Goal: Browse casually: Explore the website without a specific task or goal

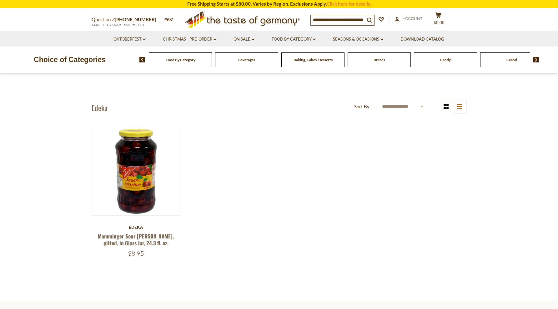
click at [384, 59] on span "Breads" at bounding box center [379, 59] width 12 height 5
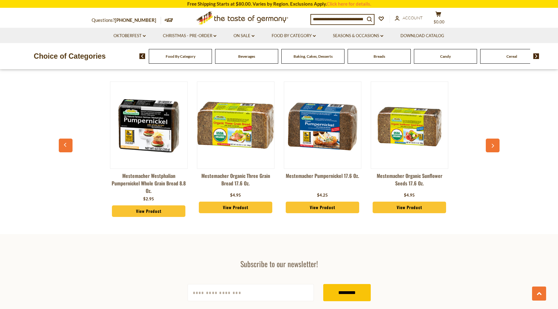
scroll to position [1666, 0]
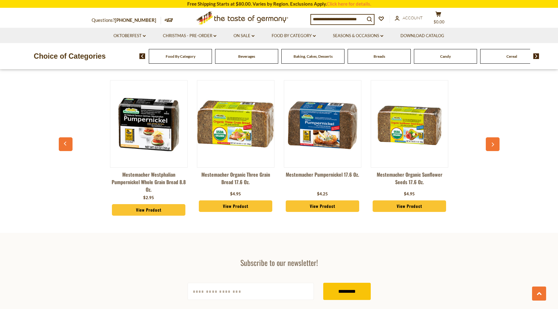
click at [186, 54] on span "Food By Category" at bounding box center [181, 56] width 30 height 5
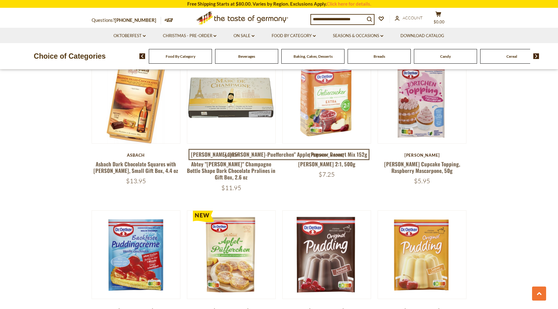
scroll to position [1159, 0]
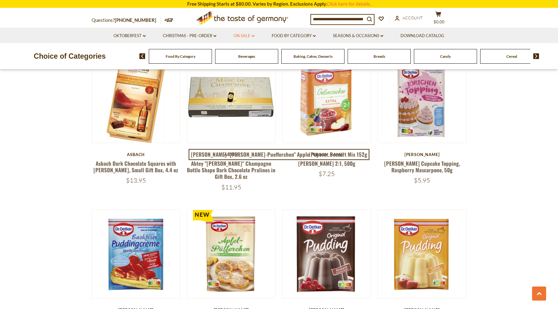
click at [249, 35] on link "On Sale dropdown_arrow" at bounding box center [243, 35] width 21 height 7
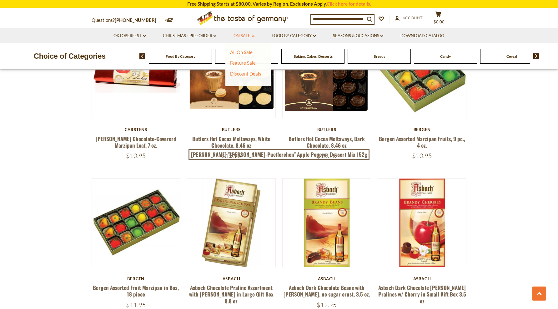
scroll to position [875, 0]
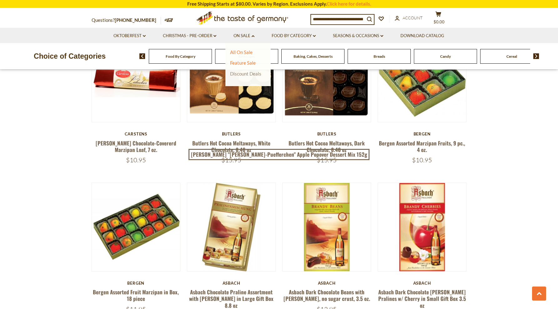
click at [255, 74] on link "Discount Deals" at bounding box center [245, 73] width 31 height 9
click at [263, 81] on link "All Discount Deals" at bounding box center [252, 83] width 38 height 6
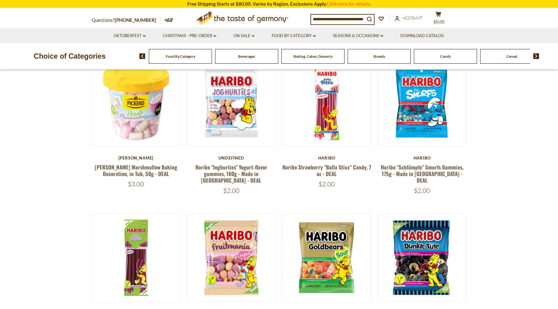
scroll to position [112, 0]
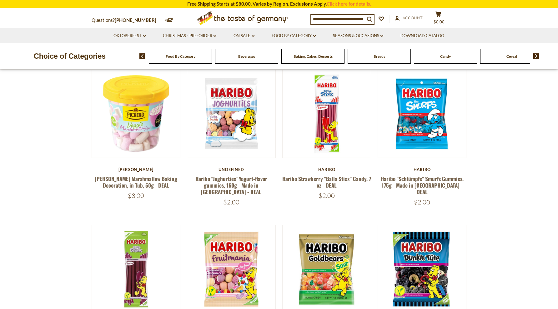
click at [188, 55] on span "Food By Category" at bounding box center [181, 56] width 30 height 5
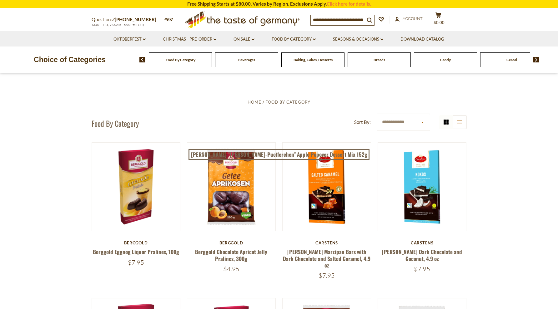
click at [536, 62] on img at bounding box center [536, 60] width 6 height 6
click at [485, 57] on span "Coffee, Cocoa & Tea" at bounding box center [478, 59] width 33 height 5
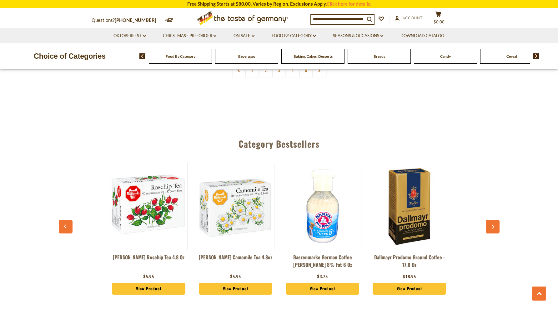
scroll to position [1594, 0]
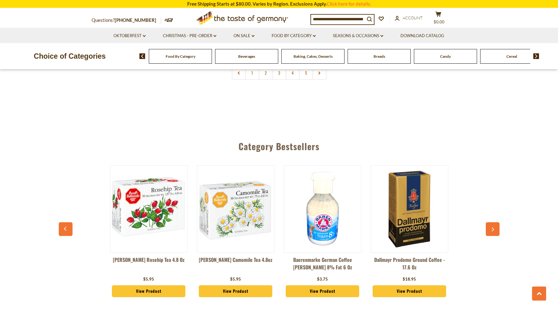
click at [421, 286] on link "View Product" at bounding box center [409, 292] width 74 height 12
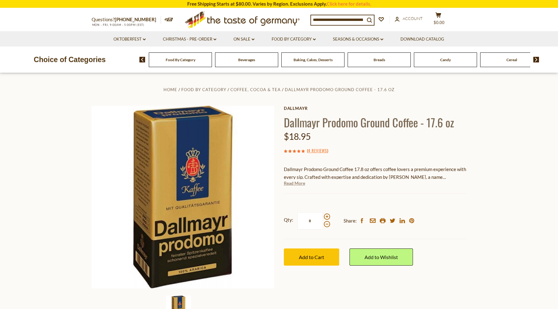
click at [295, 184] on link "Read More" at bounding box center [294, 183] width 21 height 6
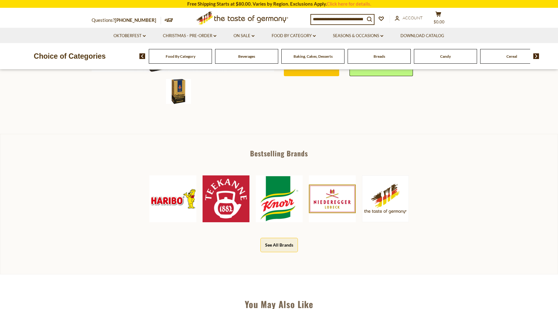
scroll to position [222, 0]
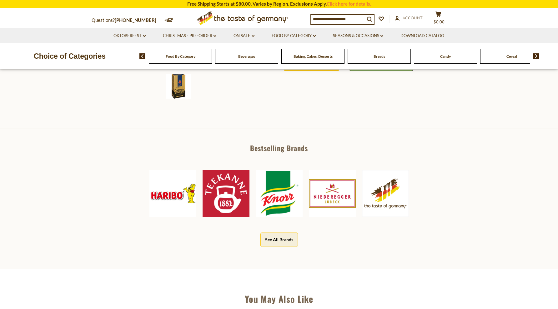
click at [270, 240] on button "See All Brands" at bounding box center [278, 240] width 37 height 14
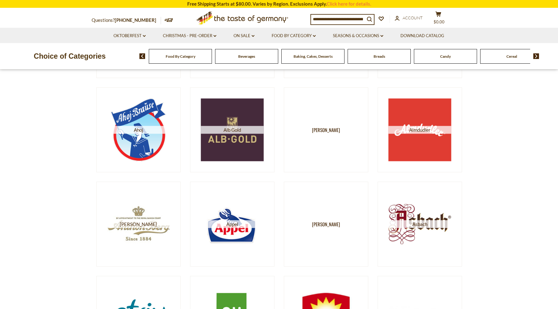
scroll to position [162, 0]
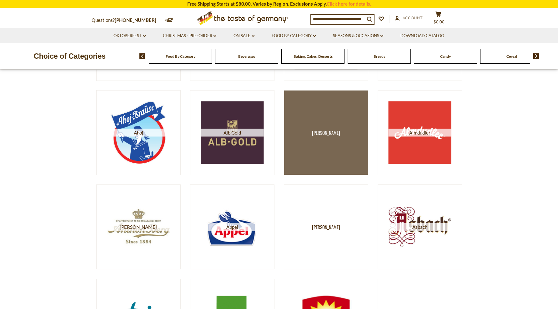
click at [330, 141] on link "Alba" at bounding box center [326, 132] width 84 height 85
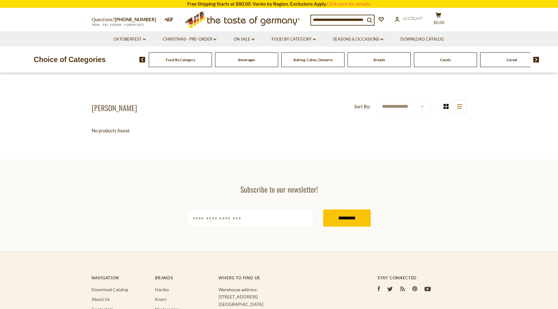
click at [307, 60] on span "Baking, Cakes, Desserts" at bounding box center [312, 59] width 39 height 5
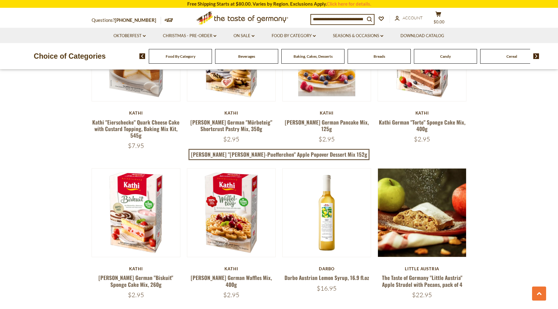
scroll to position [569, 0]
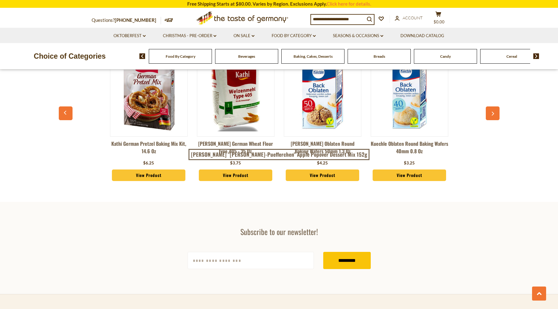
scroll to position [1545, 0]
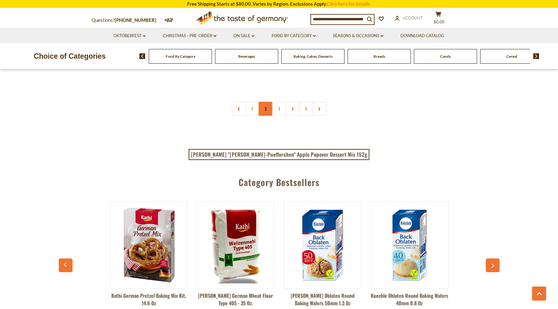
click at [265, 108] on link "2" at bounding box center [265, 109] width 14 height 14
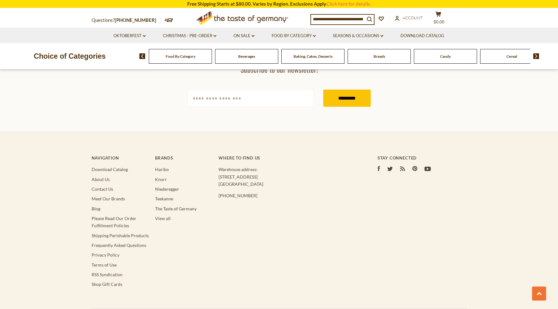
scroll to position [1887, 0]
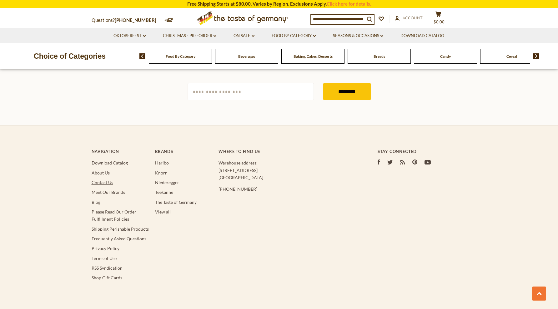
click at [97, 180] on link "Contact Us" at bounding box center [103, 182] width 22 height 5
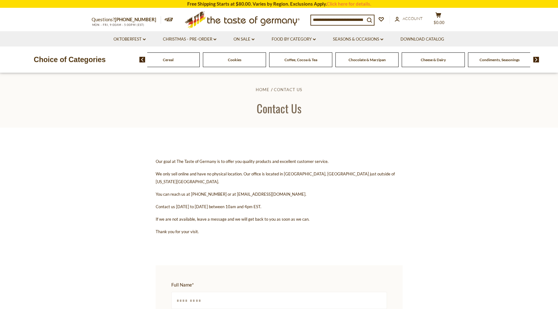
click at [444, 60] on span "Cheese & Dairy" at bounding box center [432, 59] width 25 height 5
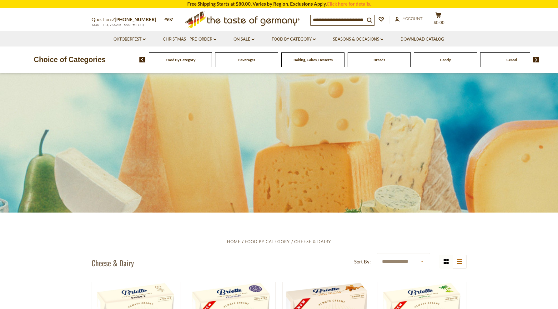
click at [377, 57] on span "Breads" at bounding box center [379, 59] width 12 height 5
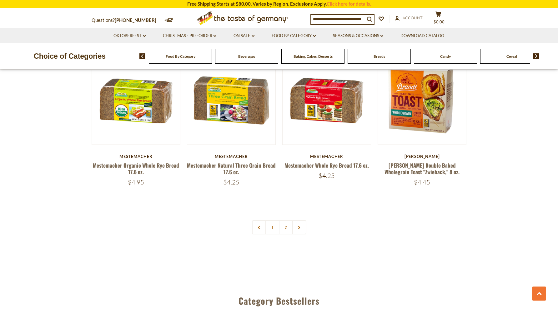
scroll to position [1428, 0]
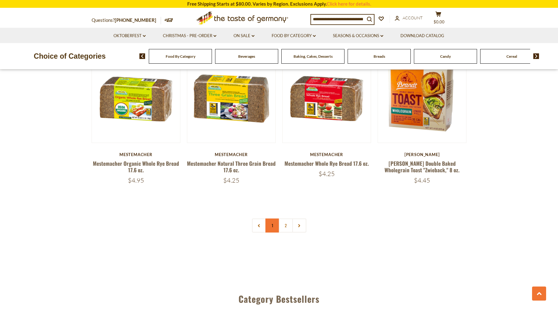
click at [272, 226] on link "1" at bounding box center [272, 226] width 14 height 14
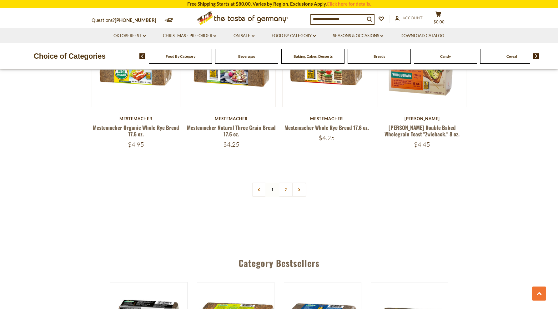
scroll to position [1462, 0]
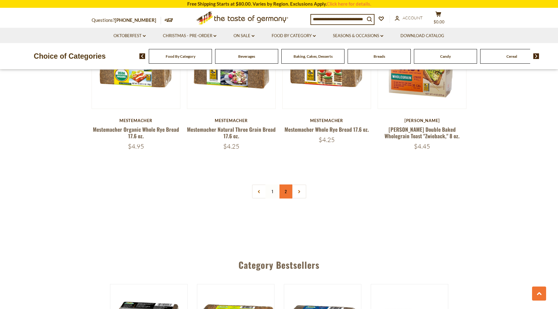
click at [286, 191] on link "2" at bounding box center [286, 192] width 14 height 14
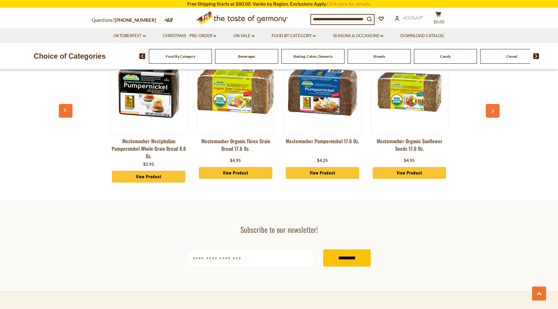
scroll to position [1102, 0]
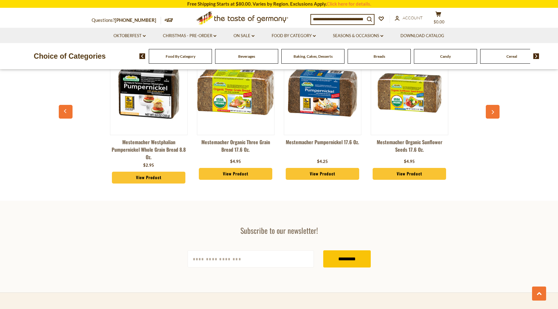
click at [253, 174] on link "View Product" at bounding box center [236, 174] width 74 height 12
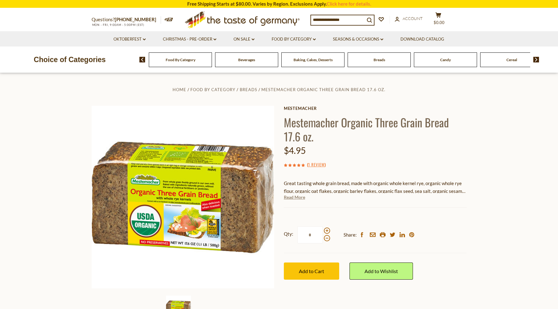
click at [297, 195] on link "Read More" at bounding box center [294, 197] width 21 height 6
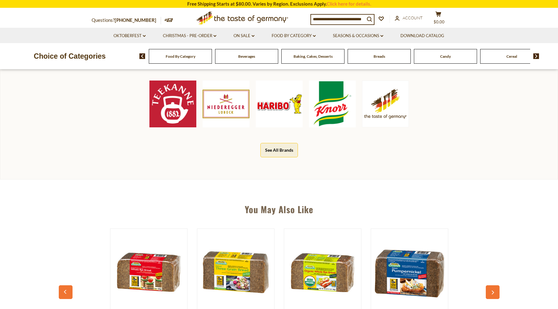
scroll to position [314, 0]
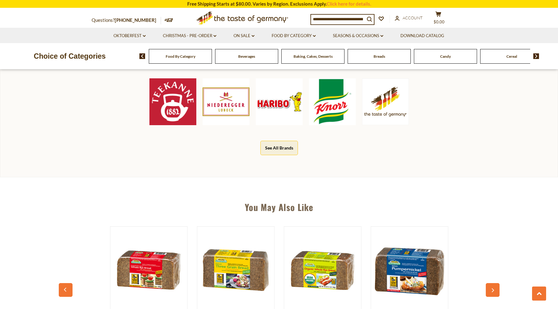
click at [328, 277] on img at bounding box center [322, 270] width 77 height 77
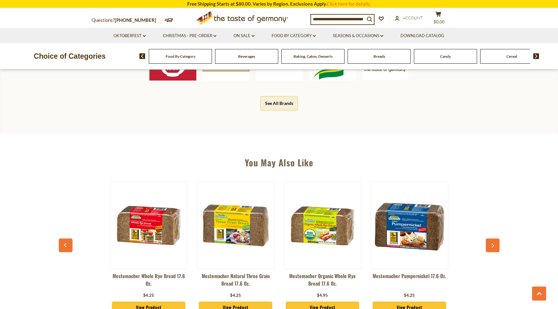
scroll to position [480, 0]
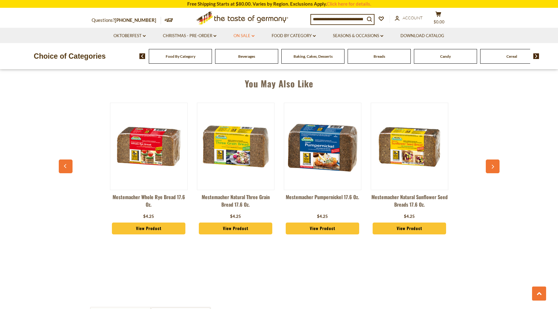
click at [248, 35] on link "On Sale dropdown_arrow" at bounding box center [243, 35] width 21 height 7
click at [246, 51] on link "All On Sale" at bounding box center [241, 52] width 22 height 6
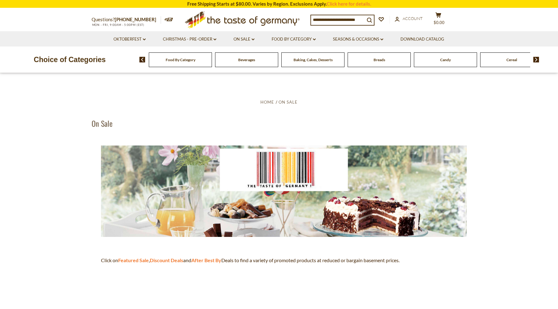
click at [418, 275] on p at bounding box center [279, 274] width 375 height 8
click at [189, 57] on span "Food By Category" at bounding box center [181, 59] width 30 height 5
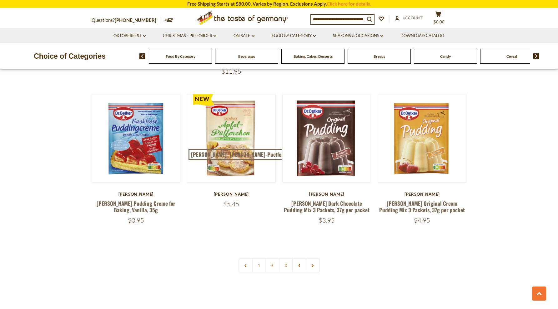
scroll to position [1278, 0]
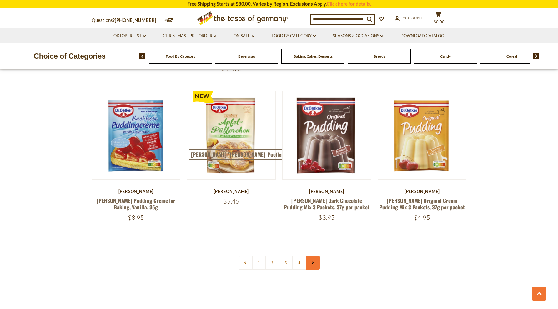
click at [312, 261] on use at bounding box center [312, 262] width 2 height 3
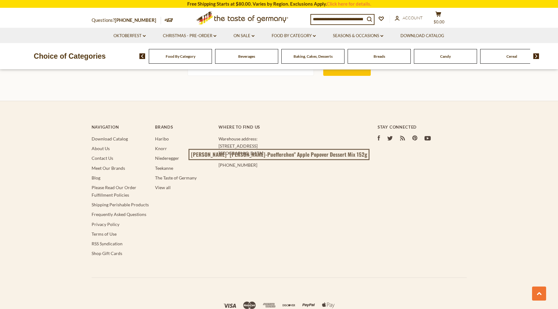
scroll to position [1800, 0]
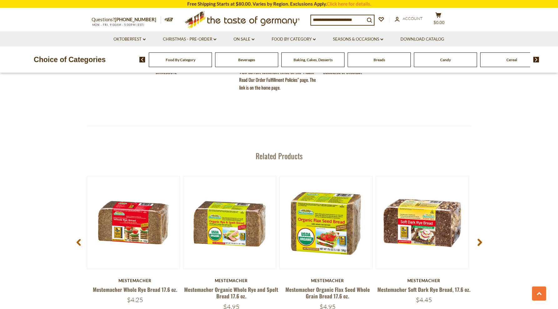
scroll to position [438, 0]
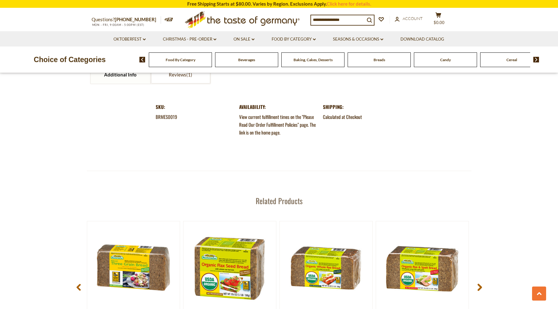
scroll to position [726, 0]
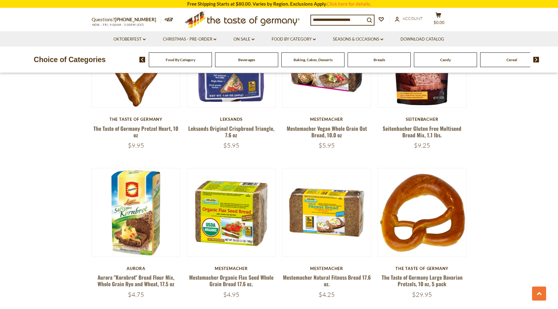
scroll to position [1924, 0]
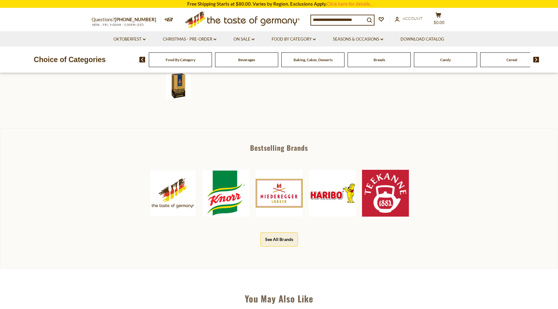
scroll to position [222, 0]
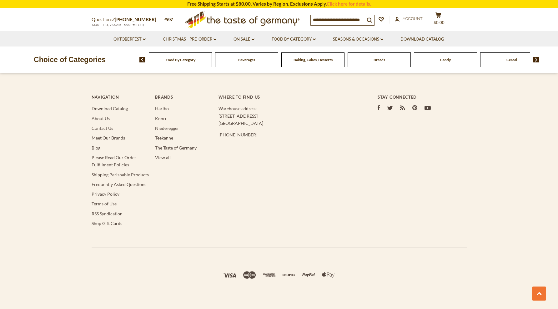
scroll to position [1927, 0]
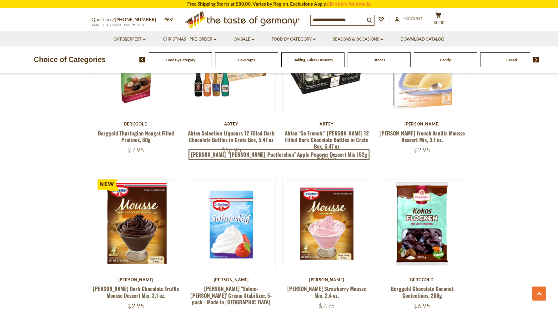
scroll to position [870, 0]
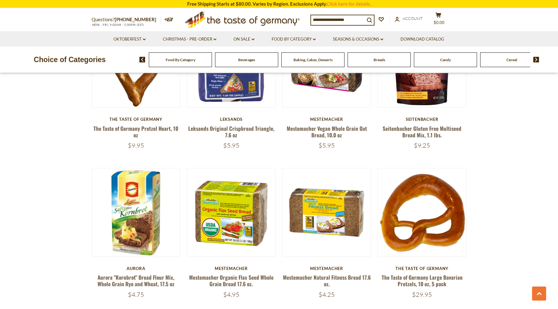
scroll to position [1924, 0]
